Goal: Task Accomplishment & Management: Manage account settings

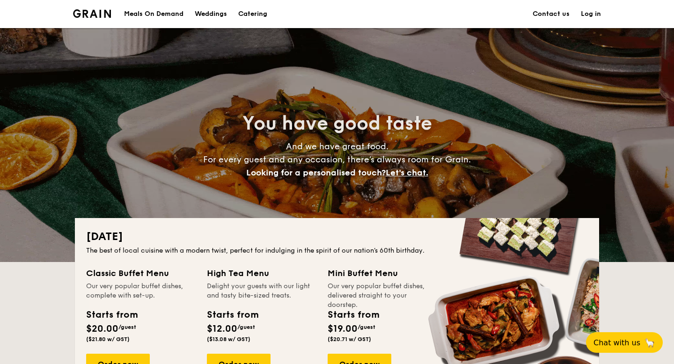
click at [584, 14] on link "Log in" at bounding box center [591, 14] width 20 height 28
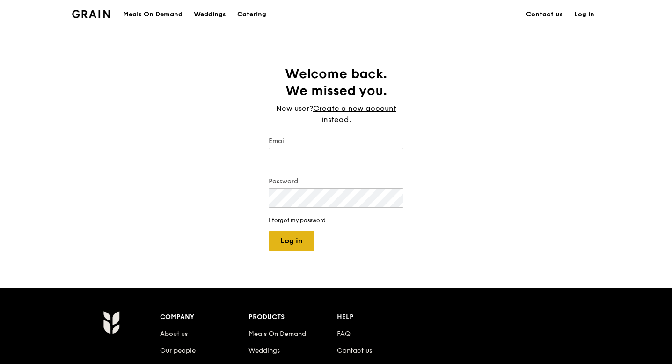
type input "jhoana@grain.com.sg"
click at [302, 247] on button "Log in" at bounding box center [292, 241] width 46 height 20
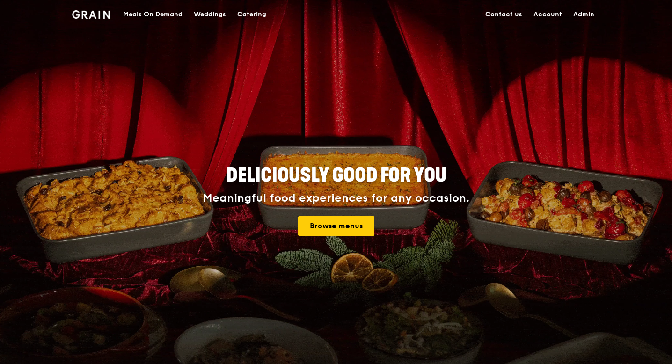
click at [575, 12] on link "Admin" at bounding box center [584, 14] width 32 height 28
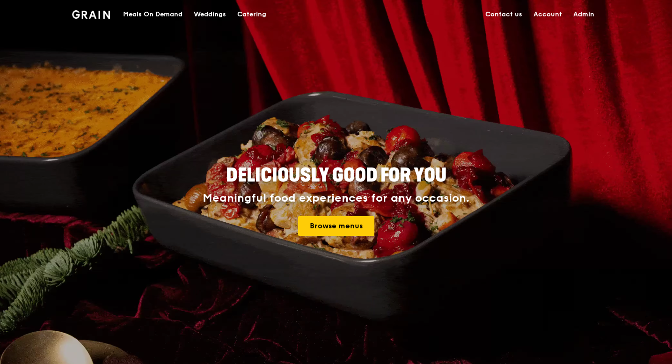
select select "100"
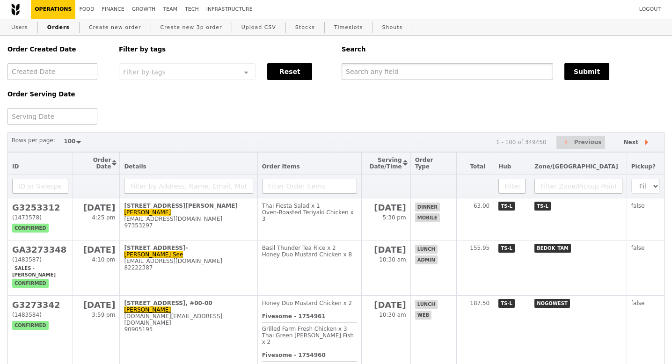
click at [372, 76] on input "text" at bounding box center [448, 71] width 212 height 17
paste input "G3270370"
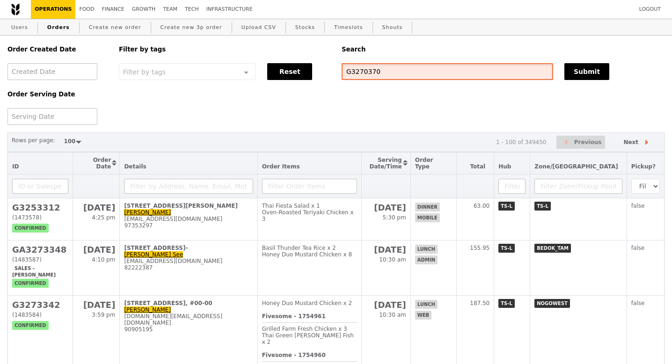
type input "G3270370"
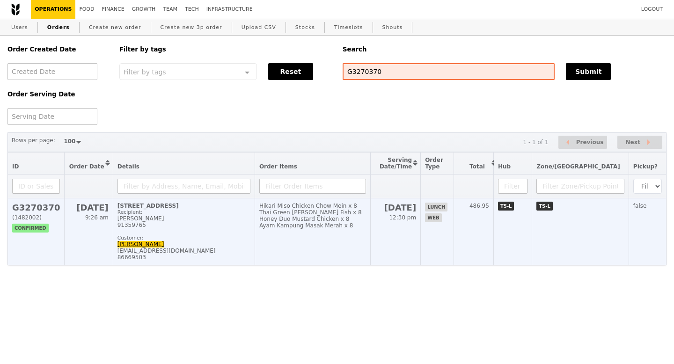
click at [43, 208] on h2 "G3270370" at bounding box center [36, 208] width 48 height 10
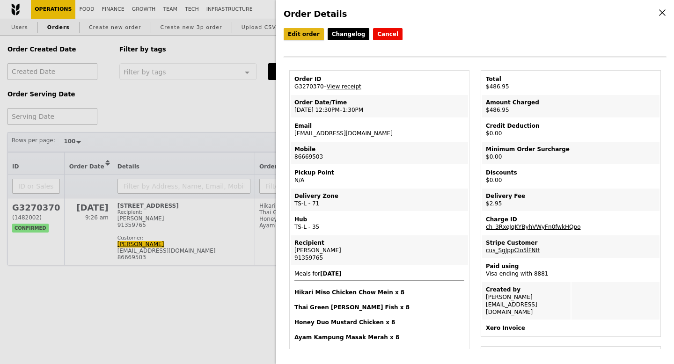
click at [303, 35] on link "Edit order" at bounding box center [304, 34] width 40 height 12
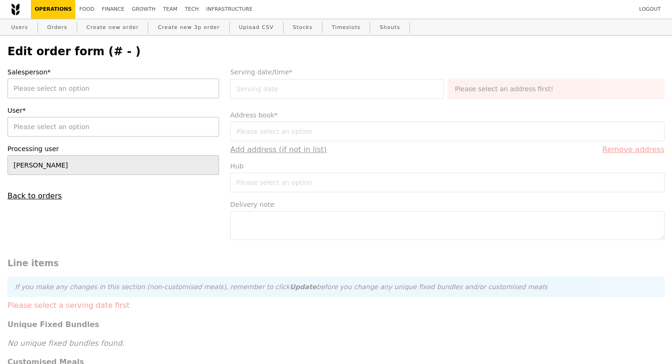
type input "20 Aug 2025"
type textarea "*Call Hui Ni 86669503, please deliver before 1pm."
type input "Loading..."
type input "484.00"
type input "2.71"
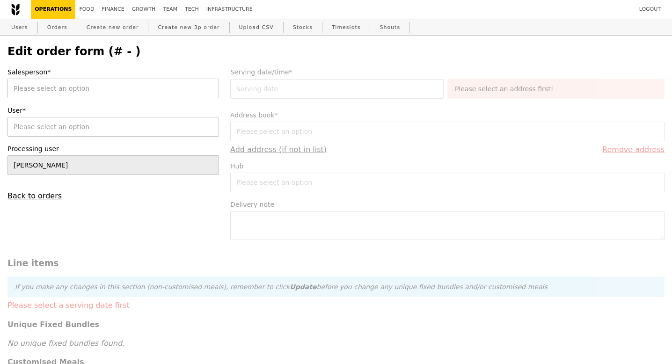
type input "2.95"
type input "486.95"
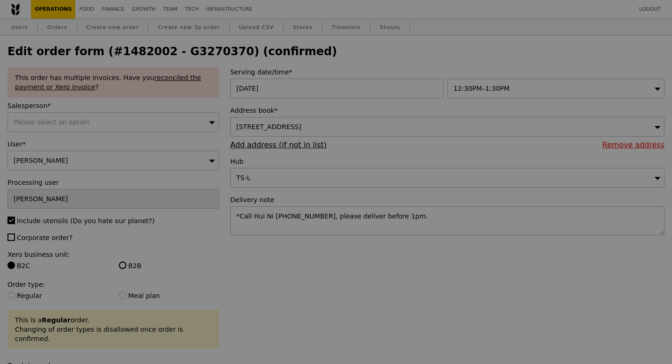
type input "Update"
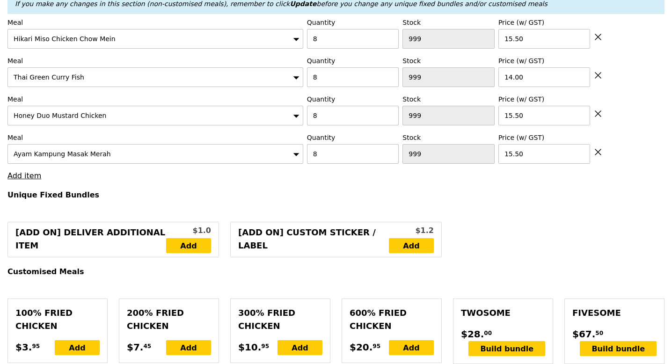
scroll to position [401, 0]
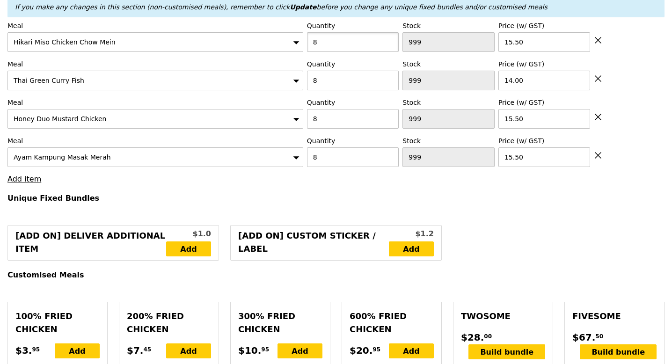
click at [322, 37] on input "8" at bounding box center [353, 42] width 92 height 20
type input "9"
click at [390, 32] on input "9" at bounding box center [353, 42] width 92 height 20
type input "9"
click at [389, 71] on input "9" at bounding box center [353, 81] width 92 height 20
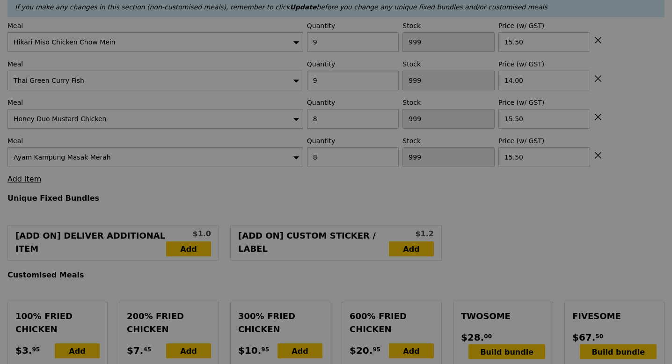
type input "Update"
type input "0.00"
type input "2.95"
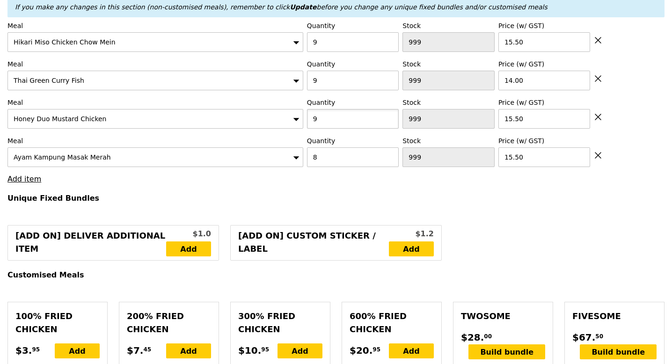
type input "9"
click at [389, 109] on input "9" at bounding box center [353, 119] width 92 height 20
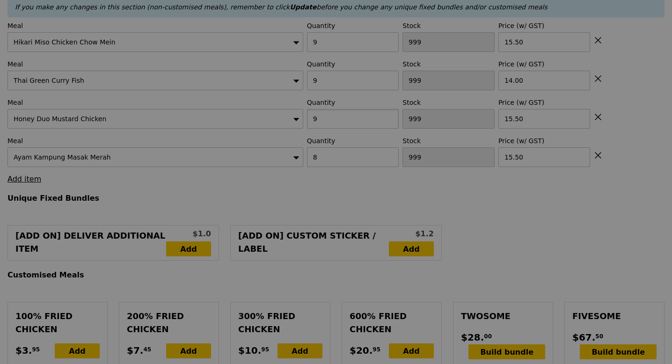
type input "Update"
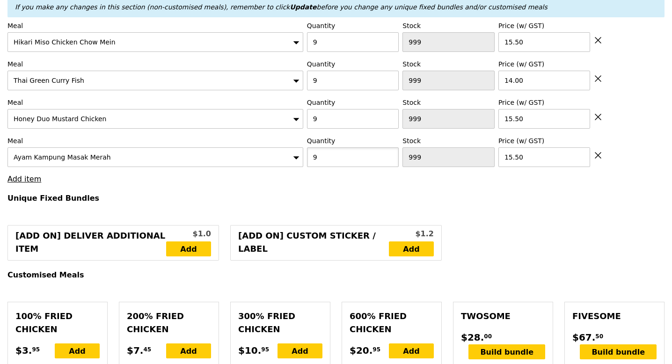
type input "9"
click at [389, 147] on input "9" at bounding box center [353, 157] width 92 height 20
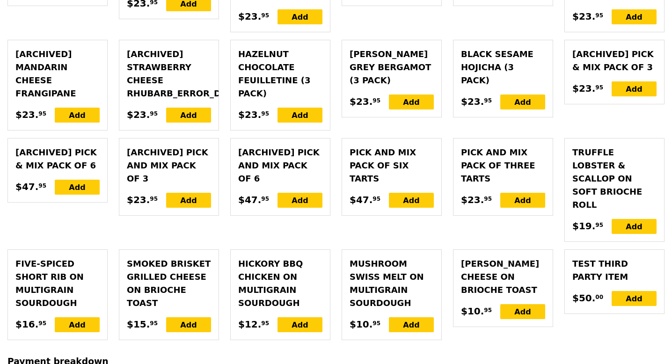
scroll to position [2658, 0]
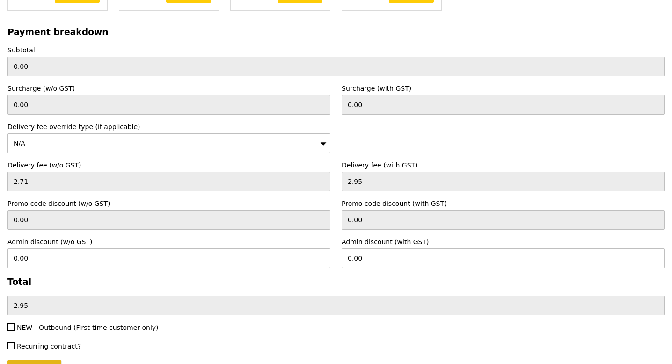
click at [45, 360] on input "Update" at bounding box center [34, 370] width 54 height 20
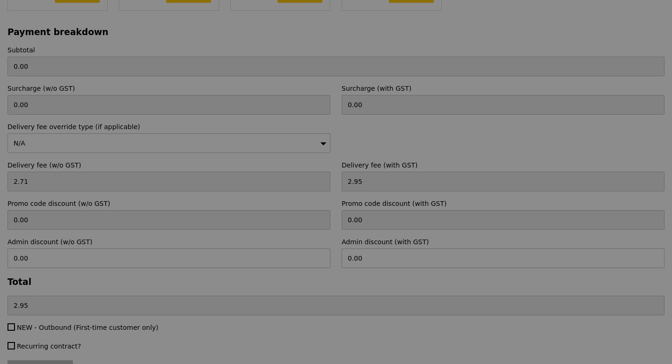
type input "Update"
type input "544.50"
type input "547.45"
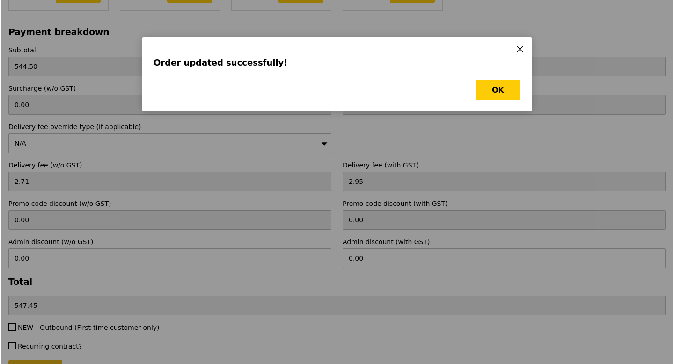
scroll to position [0, 0]
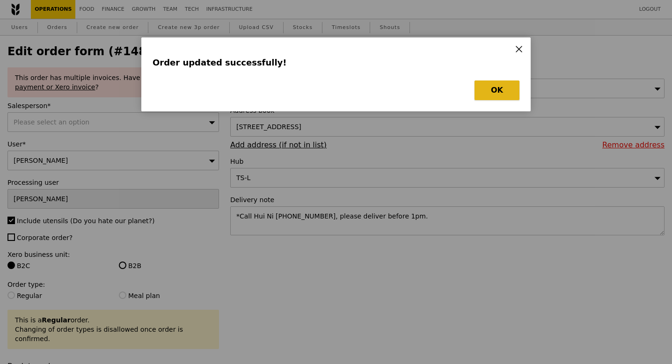
click at [502, 89] on button "OK" at bounding box center [497, 91] width 45 height 20
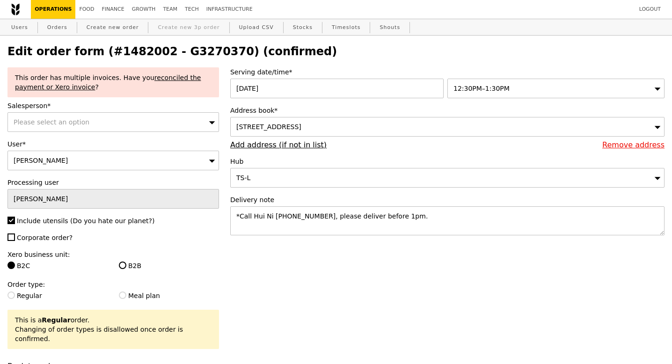
select select "100"
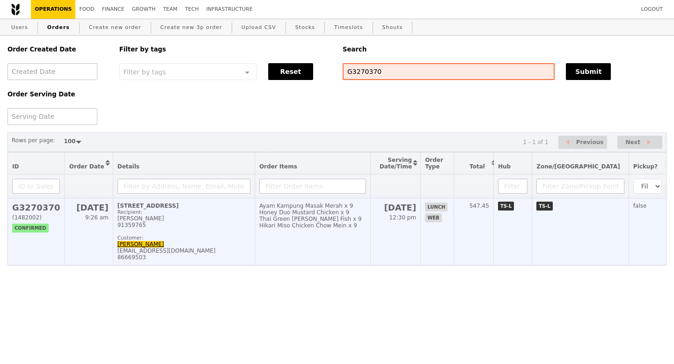
click at [29, 213] on h2 "G3270370" at bounding box center [36, 208] width 48 height 10
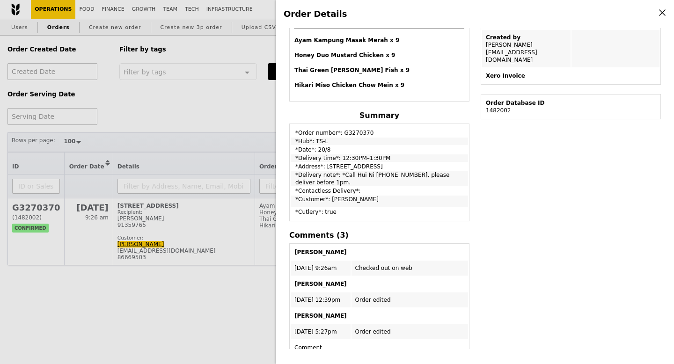
scroll to position [354, 0]
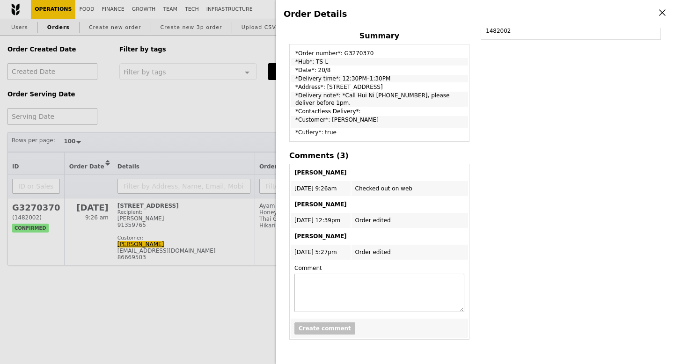
click at [194, 288] on div "Order Details Edit order Changelog Cancel Order ID G3270370 – View receipt Orde…" at bounding box center [337, 182] width 674 height 364
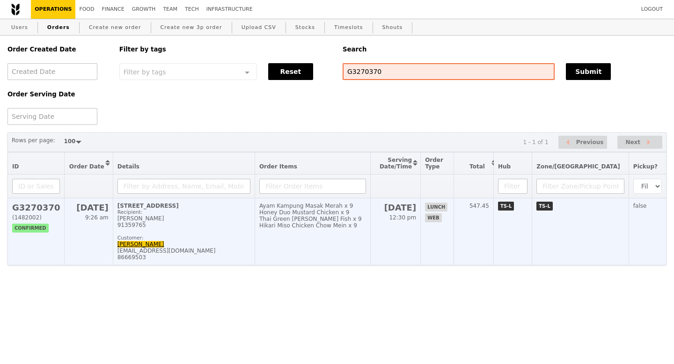
scroll to position [461, 0]
copy div "huini@tak.com.sg"
drag, startPoint x: 114, startPoint y: 252, endPoint x: 179, endPoint y: 252, distance: 65.1
click at [179, 252] on div "huini@tak.com.sg" at bounding box center [183, 251] width 133 height 7
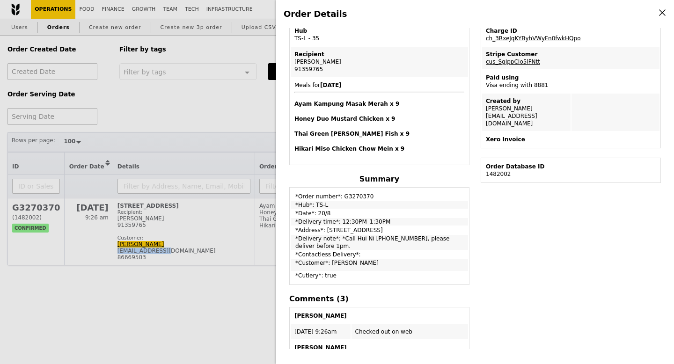
scroll to position [0, 0]
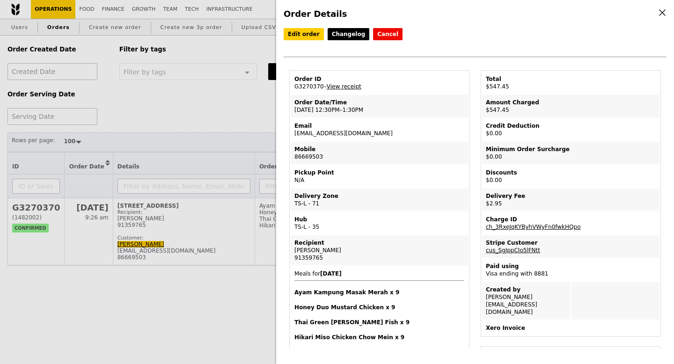
click at [308, 86] on td "Order ID G3270370 – View receipt" at bounding box center [379, 83] width 177 height 22
copy td "G3270370"
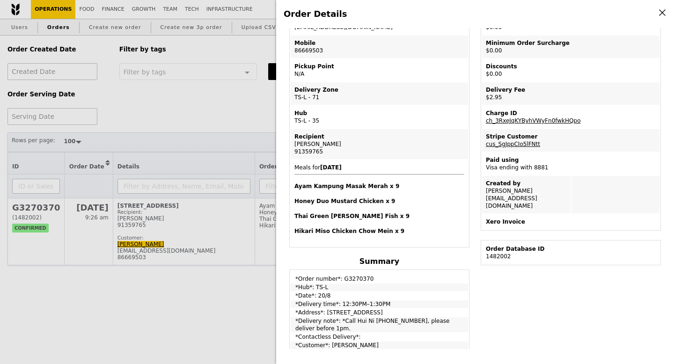
scroll to position [117, 0]
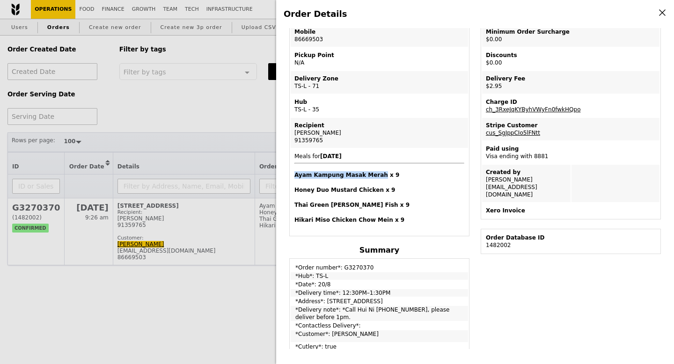
drag, startPoint x: 295, startPoint y: 175, endPoint x: 376, endPoint y: 177, distance: 80.6
click at [376, 177] on h4 "Ayam Kampung Masak Merah x 9" at bounding box center [379, 174] width 170 height 7
copy h4 "Ayam Kampung Masak Merah"
drag, startPoint x: 294, startPoint y: 189, endPoint x: 372, endPoint y: 191, distance: 77.3
click at [373, 193] on h4 "Honey Duo Mustard Chicken x 9" at bounding box center [379, 189] width 170 height 7
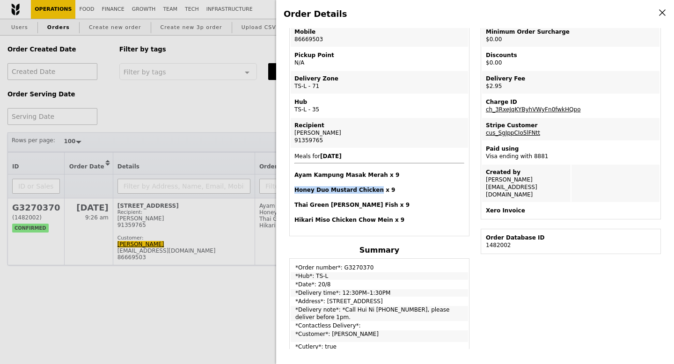
copy h4 "Honey Duo Mustard Chicken"
drag, startPoint x: 295, startPoint y: 207, endPoint x: 355, endPoint y: 207, distance: 59.9
click at [355, 207] on h4 "Thai Green Curry Fish x 9" at bounding box center [379, 204] width 170 height 7
copy h4 "Thai Green Curry Fish"
drag, startPoint x: 296, startPoint y: 219, endPoint x: 381, endPoint y: 222, distance: 85.3
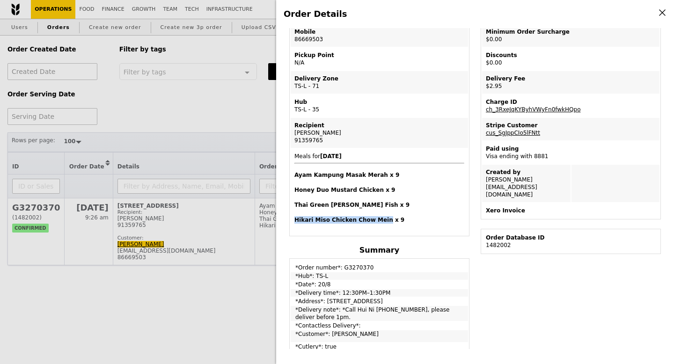
click at [381, 222] on h4 "Hikari Miso Chicken Chow Mein x 9" at bounding box center [379, 219] width 170 height 7
copy h4 "Hikari Miso Chicken Chow Mein"
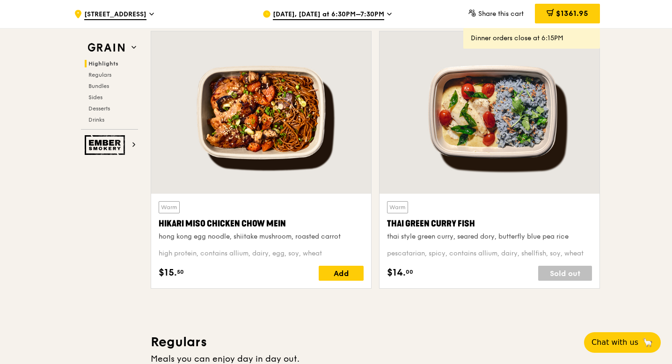
scroll to position [334, 0]
